Goal: Task Accomplishment & Management: Manage account settings

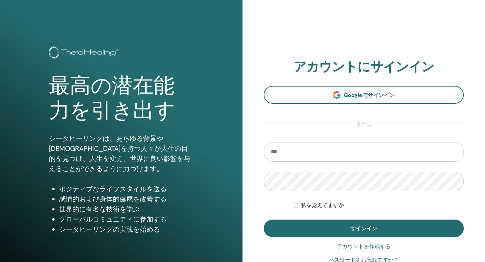
type input "**********"
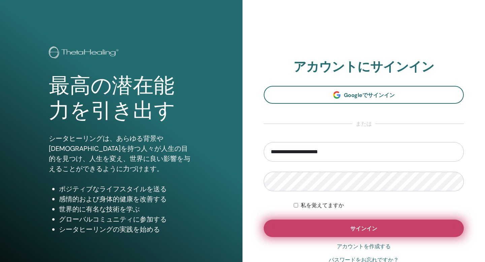
click at [312, 231] on button "サインイン" at bounding box center [364, 229] width 200 height 18
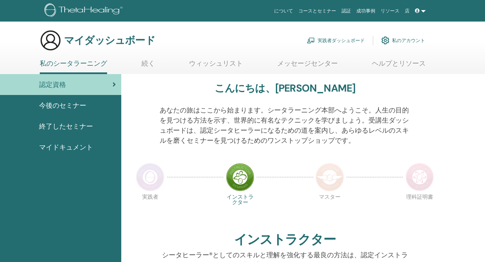
click at [405, 41] on font "私のアカウント" at bounding box center [408, 41] width 33 height 6
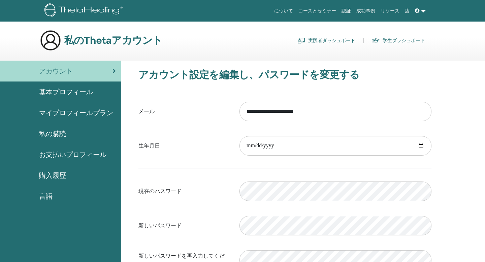
click at [73, 114] on font "マイプロフィールプラン" at bounding box center [76, 113] width 74 height 9
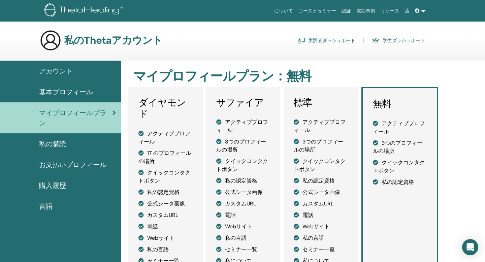
click at [67, 99] on link "基本プロフィール" at bounding box center [60, 92] width 121 height 21
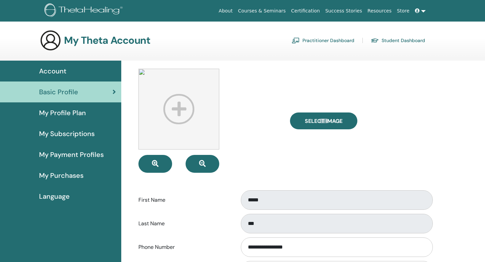
click at [64, 139] on link "My Subscriptions" at bounding box center [60, 133] width 121 height 21
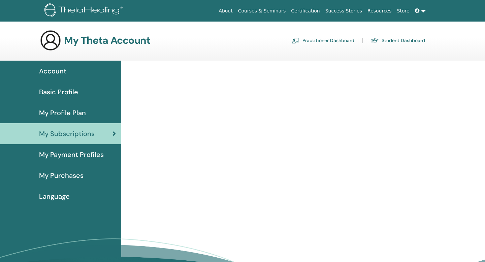
click at [64, 180] on span "My Purchases" at bounding box center [61, 176] width 44 height 10
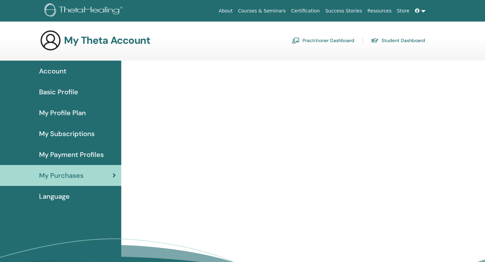
click at [64, 64] on link "Account" at bounding box center [60, 71] width 121 height 21
click at [62, 72] on span "Account" at bounding box center [52, 71] width 27 height 10
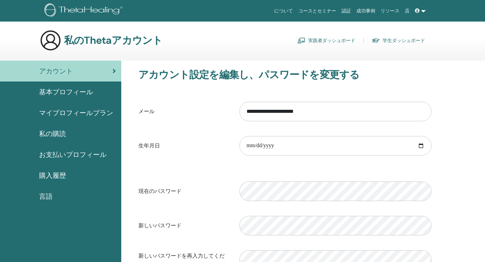
click at [56, 134] on font "私の購読" at bounding box center [52, 133] width 27 height 9
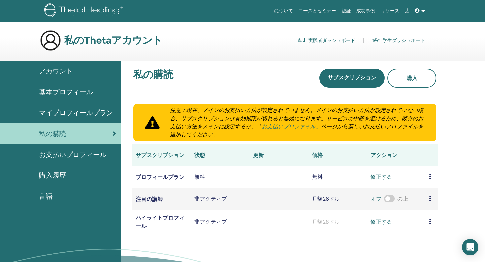
click at [55, 179] on font "購入履歴" at bounding box center [52, 175] width 27 height 9
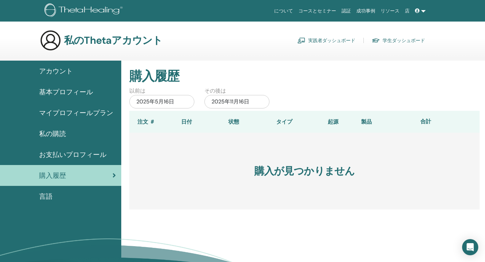
click at [347, 39] on font "実践者ダッシュボード" at bounding box center [331, 41] width 47 height 6
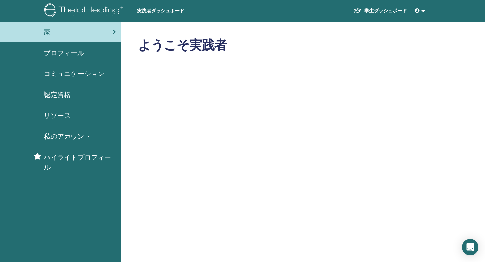
click at [373, 8] on font "学生ダッシュボード" at bounding box center [386, 11] width 42 height 6
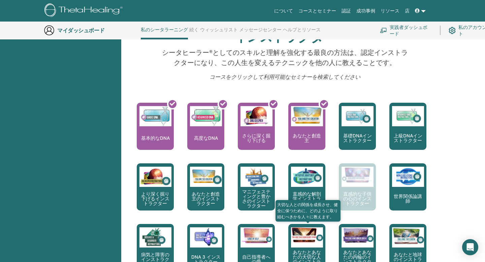
scroll to position [201, 0]
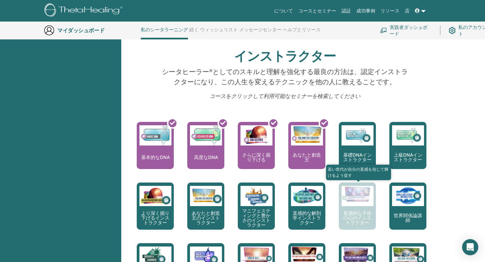
click at [367, 213] on font "直感的な子供の心のインストラクター" at bounding box center [357, 218] width 28 height 16
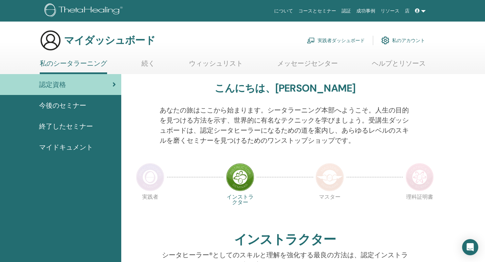
click at [78, 10] on img at bounding box center [84, 10] width 81 height 15
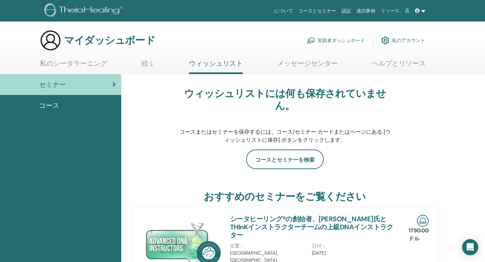
click at [356, 38] on font "実践者ダッシュボード" at bounding box center [341, 41] width 47 height 6
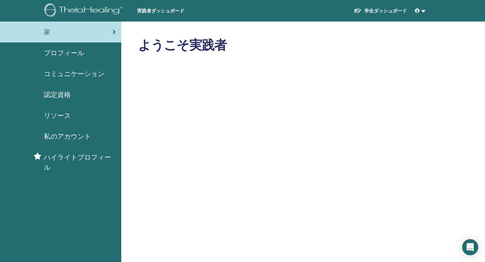
click at [421, 13] on link at bounding box center [421, 11] width 16 height 12
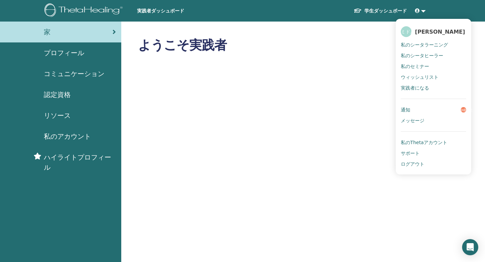
click at [438, 143] on font "私のThetaアカウント" at bounding box center [424, 142] width 47 height 5
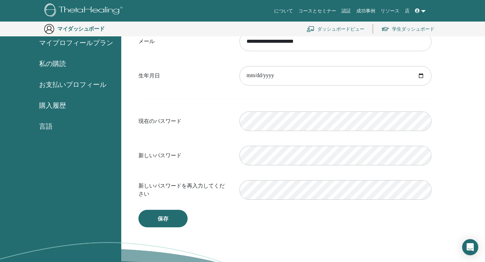
scroll to position [85, 0]
click at [235, 120] on div "有効なパスワードを入力してください" at bounding box center [336, 120] width 202 height 29
click at [61, 110] on span "購入履歴" at bounding box center [52, 105] width 27 height 10
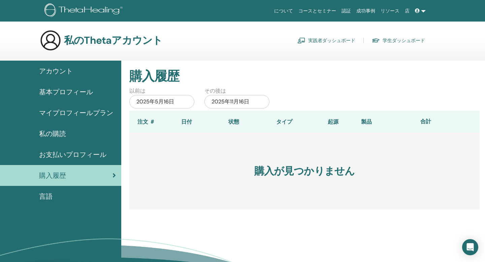
click at [101, 12] on img at bounding box center [84, 10] width 81 height 15
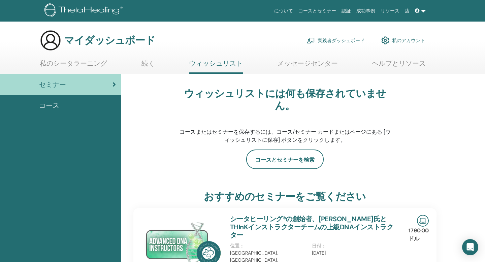
click at [423, 12] on link at bounding box center [421, 11] width 16 height 12
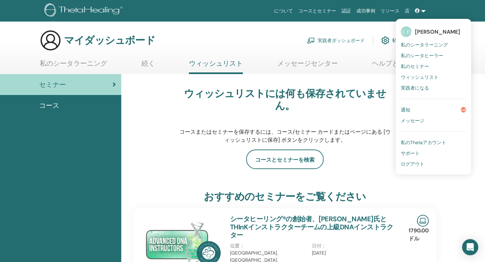
click at [427, 143] on font "私のThetaアカウント" at bounding box center [423, 143] width 45 height 6
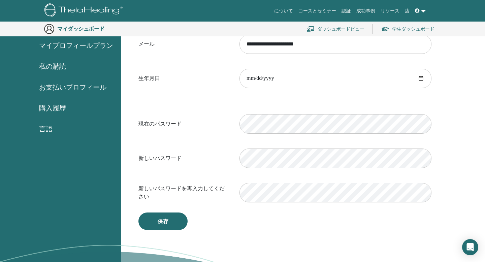
scroll to position [82, 0]
click at [283, 135] on div "有効なパスワードを入力してください" at bounding box center [336, 124] width 202 height 29
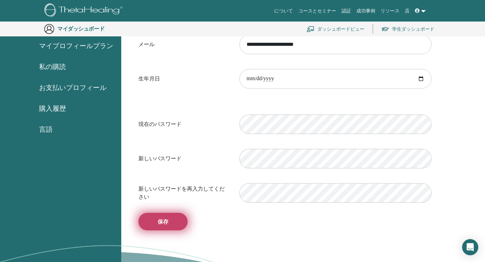
click at [166, 222] on font "保存" at bounding box center [163, 221] width 11 height 7
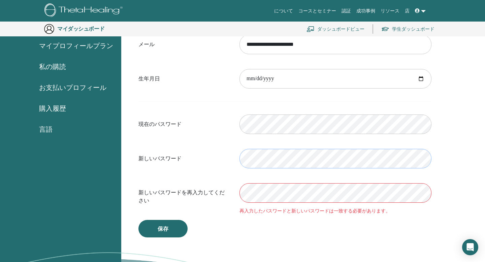
click at [234, 158] on div "新しいパスワード" at bounding box center [284, 158] width 303 height 29
click at [239, 190] on div "再入力したパスワードと新しいパスワードは一致する必要があります。" at bounding box center [336, 197] width 202 height 36
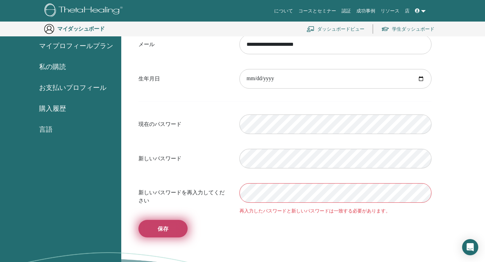
click at [174, 230] on button "保存" at bounding box center [163, 229] width 49 height 18
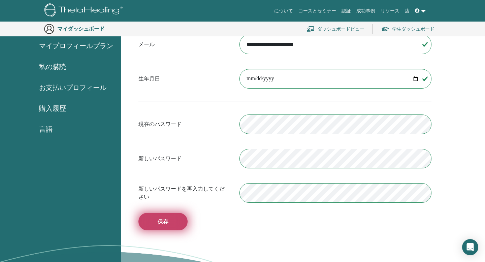
click at [173, 213] on button "保存" at bounding box center [163, 222] width 49 height 18
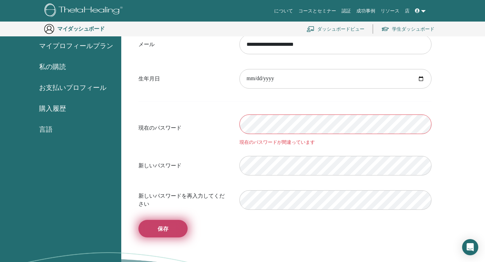
click at [176, 227] on button "保存" at bounding box center [163, 229] width 49 height 18
click at [177, 232] on button "保存" at bounding box center [163, 229] width 49 height 18
click at [161, 237] on button "保存" at bounding box center [163, 229] width 49 height 18
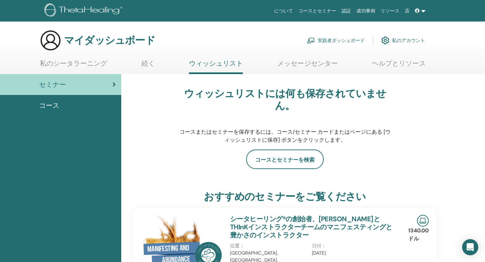
click at [422, 12] on link at bounding box center [421, 11] width 16 height 12
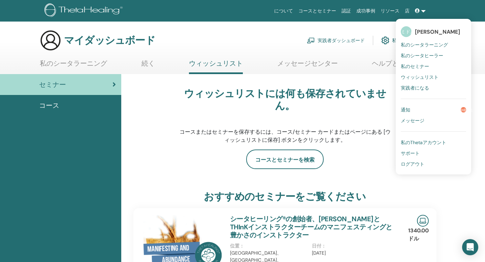
click at [419, 32] on font "伊藤麻衣子" at bounding box center [437, 31] width 45 height 7
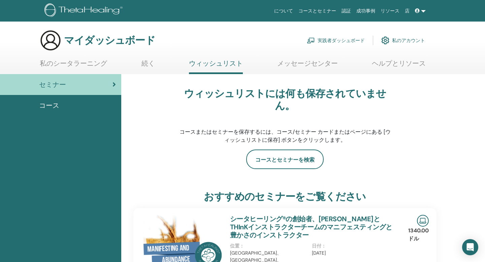
click at [406, 38] on font "私のアカウント" at bounding box center [408, 41] width 33 height 6
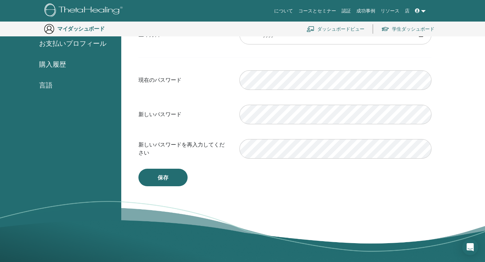
scroll to position [126, 0]
click at [250, 94] on form "**********" at bounding box center [285, 75] width 293 height 178
click at [260, 93] on div "有効なパスワードを入力してください" at bounding box center [336, 79] width 202 height 29
click at [121, 13] on img at bounding box center [84, 10] width 81 height 15
